Goal: Transaction & Acquisition: Purchase product/service

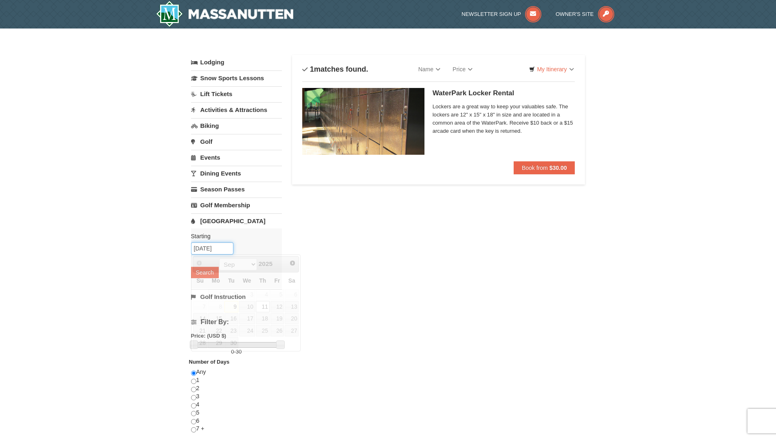
click at [210, 245] on input "09/11/2025" at bounding box center [212, 248] width 42 height 12
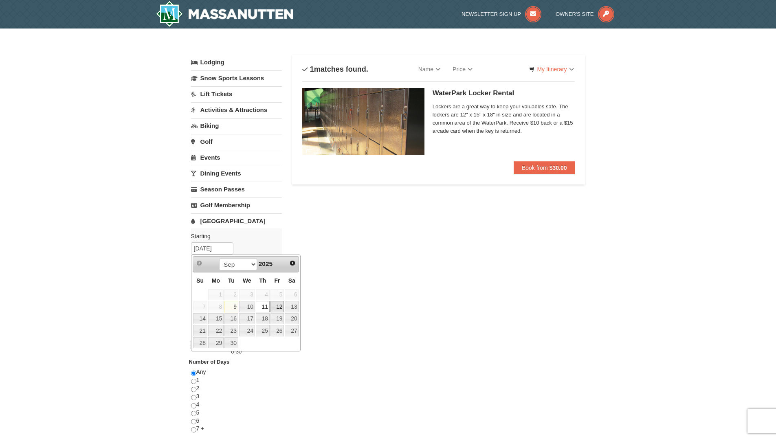
click at [275, 308] on link "12" at bounding box center [278, 306] width 14 height 11
type input "09/12/2025"
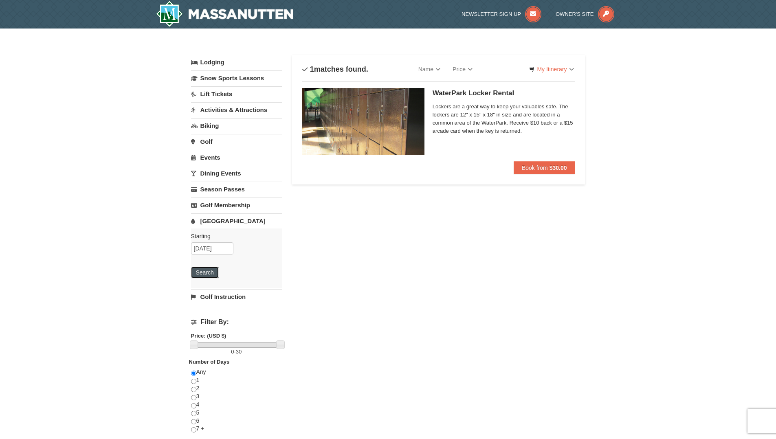
click at [203, 272] on button "Search" at bounding box center [205, 272] width 28 height 11
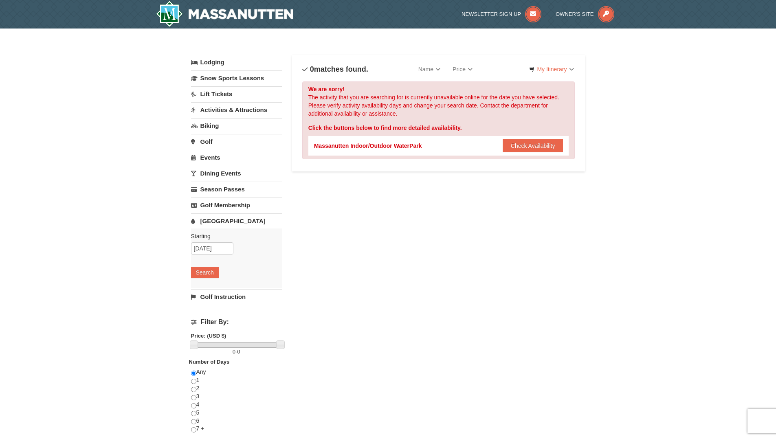
click at [241, 188] on link "Season Passes" at bounding box center [236, 189] width 91 height 15
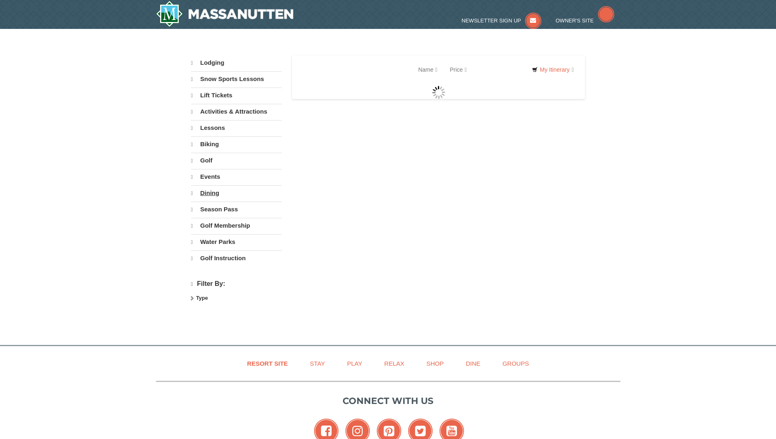
select select "9"
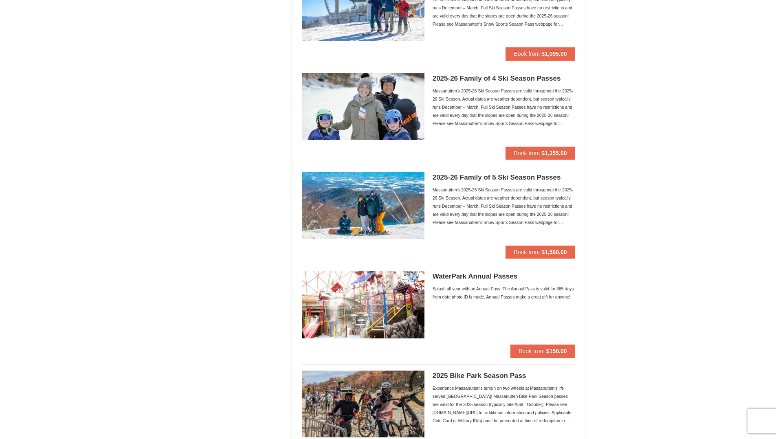
scroll to position [622, 0]
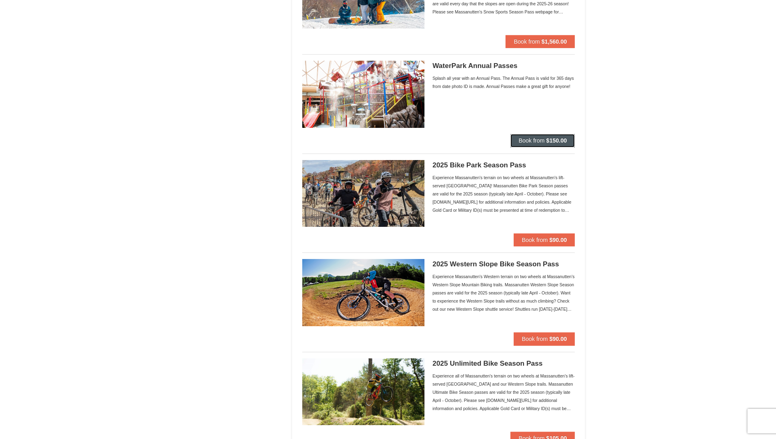
click at [536, 141] on span "Book from" at bounding box center [532, 140] width 26 height 7
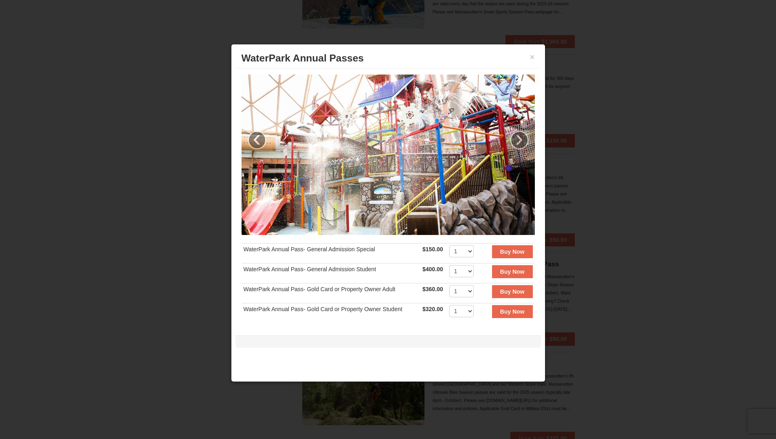
click at [320, 248] on td "WaterPark Annual Pass- General Admission Special" at bounding box center [331, 254] width 179 height 20
click at [520, 251] on button "Buy Now" at bounding box center [512, 251] width 41 height 13
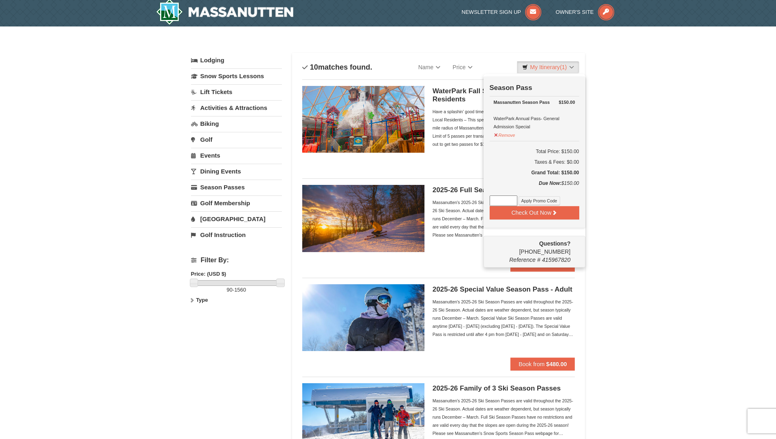
scroll to position [2, 0]
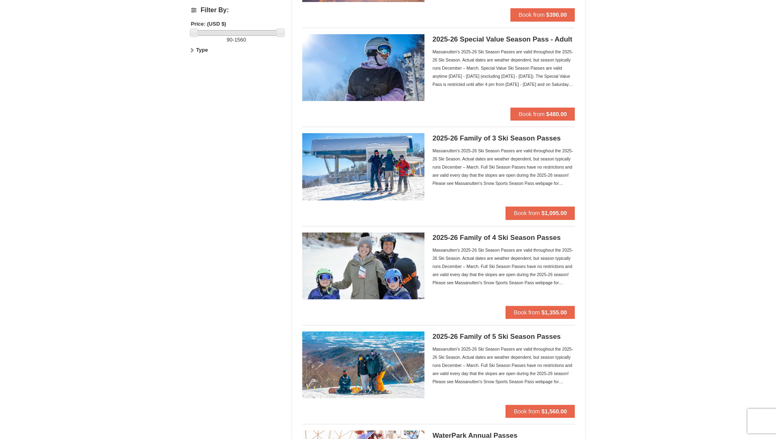
scroll to position [0, 0]
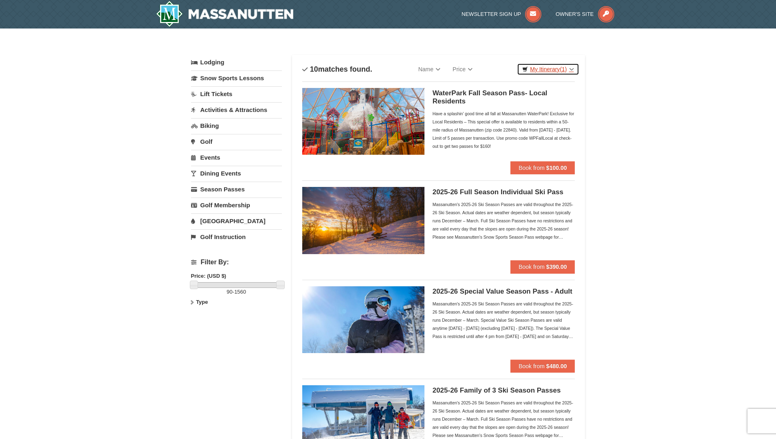
click at [533, 72] on link "My Itinerary (1)" at bounding box center [548, 69] width 62 height 12
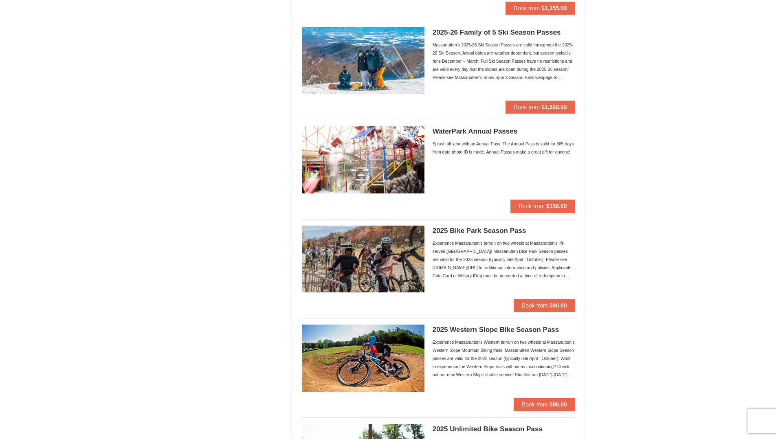
scroll to position [559, 0]
